Goal: Task Accomplishment & Management: Use online tool/utility

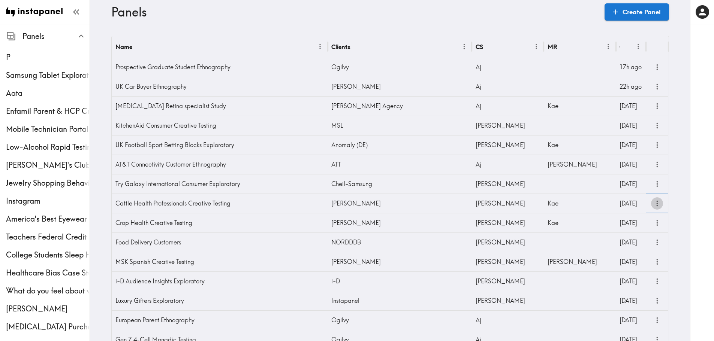
click at [656, 204] on icon "more" at bounding box center [656, 204] width 1 height 6
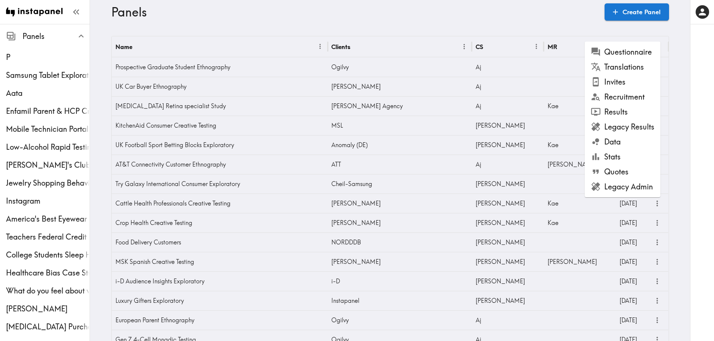
click at [631, 57] on li "Questionnaire" at bounding box center [622, 52] width 76 height 15
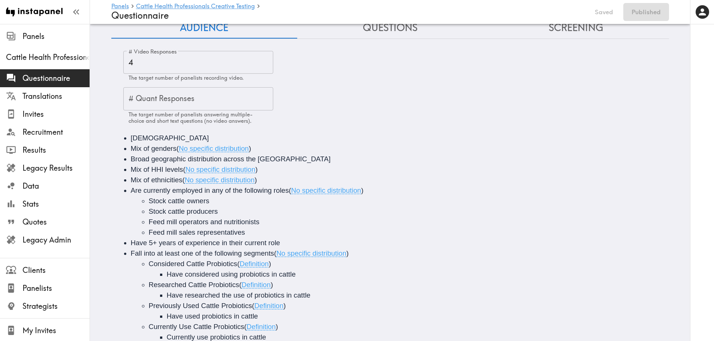
scroll to position [47, 0]
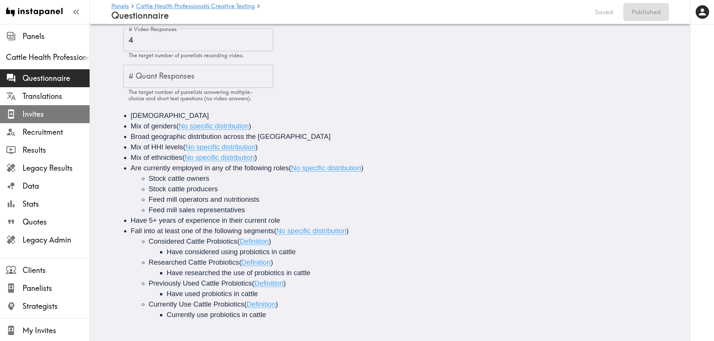
click at [49, 115] on span "Invites" at bounding box center [55, 114] width 67 height 10
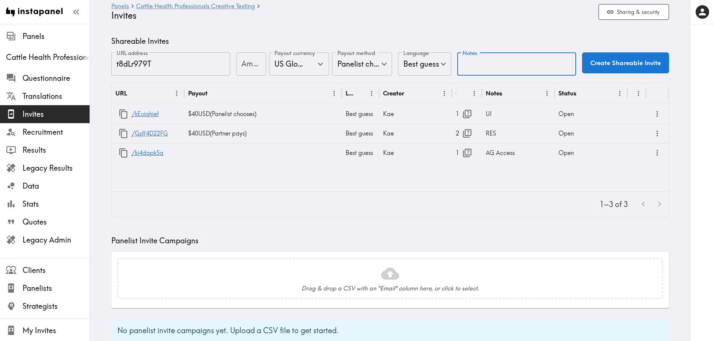
click at [477, 62] on input "Notes" at bounding box center [516, 63] width 119 height 23
type input "UI - unqualified on crop project"
click at [244, 63] on input "Amount" at bounding box center [251, 63] width 30 height 23
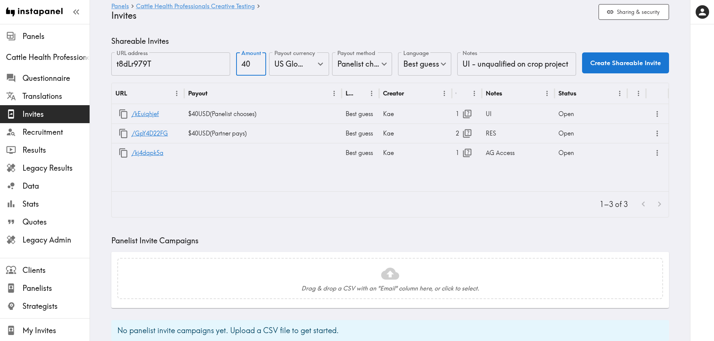
type input "40"
click at [611, 65] on button "Create Shareable Invite" at bounding box center [625, 62] width 87 height 21
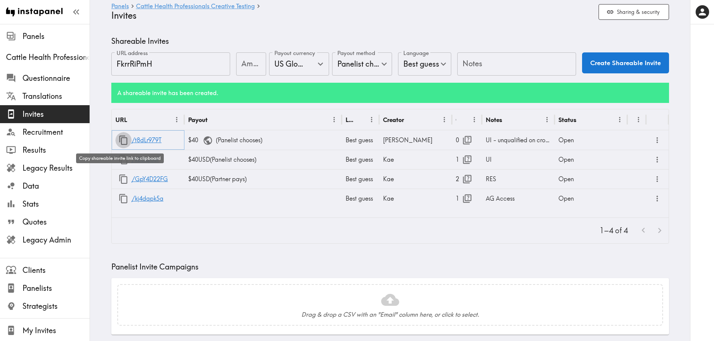
click at [118, 140] on icon "button" at bounding box center [123, 140] width 10 height 10
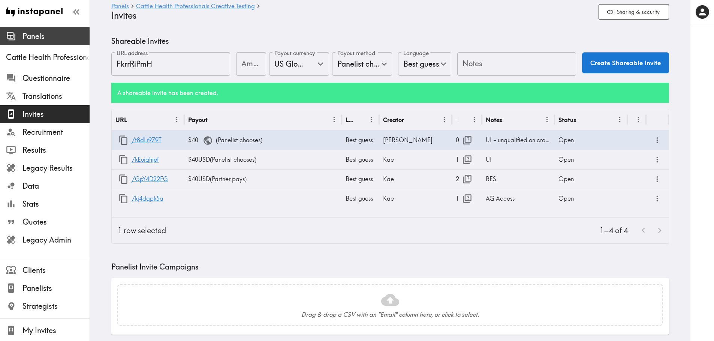
click at [42, 34] on span "Panels" at bounding box center [55, 36] width 67 height 10
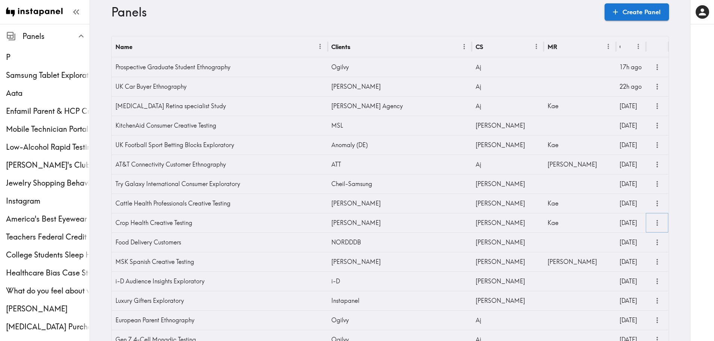
click at [656, 219] on icon "more" at bounding box center [657, 223] width 9 height 9
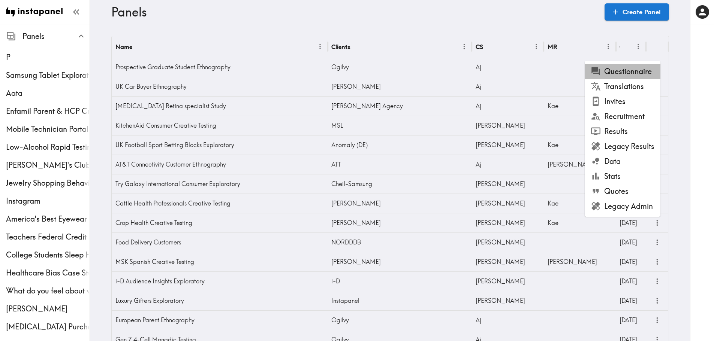
click at [616, 73] on li "Questionnaire" at bounding box center [622, 71] width 76 height 15
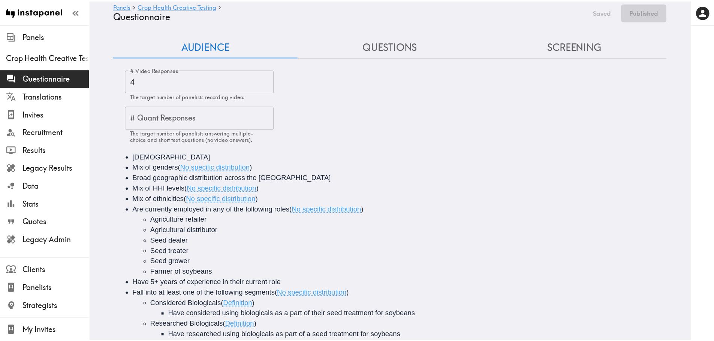
scroll to position [40, 0]
